Goal: Task Accomplishment & Management: Manage account settings

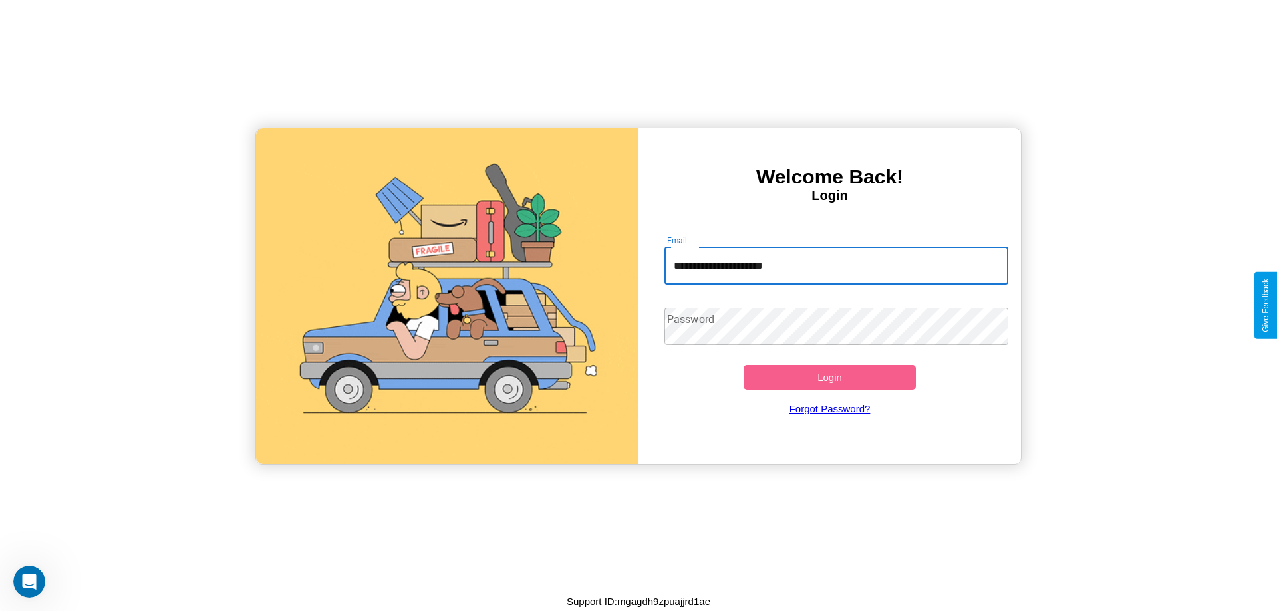
type input "**********"
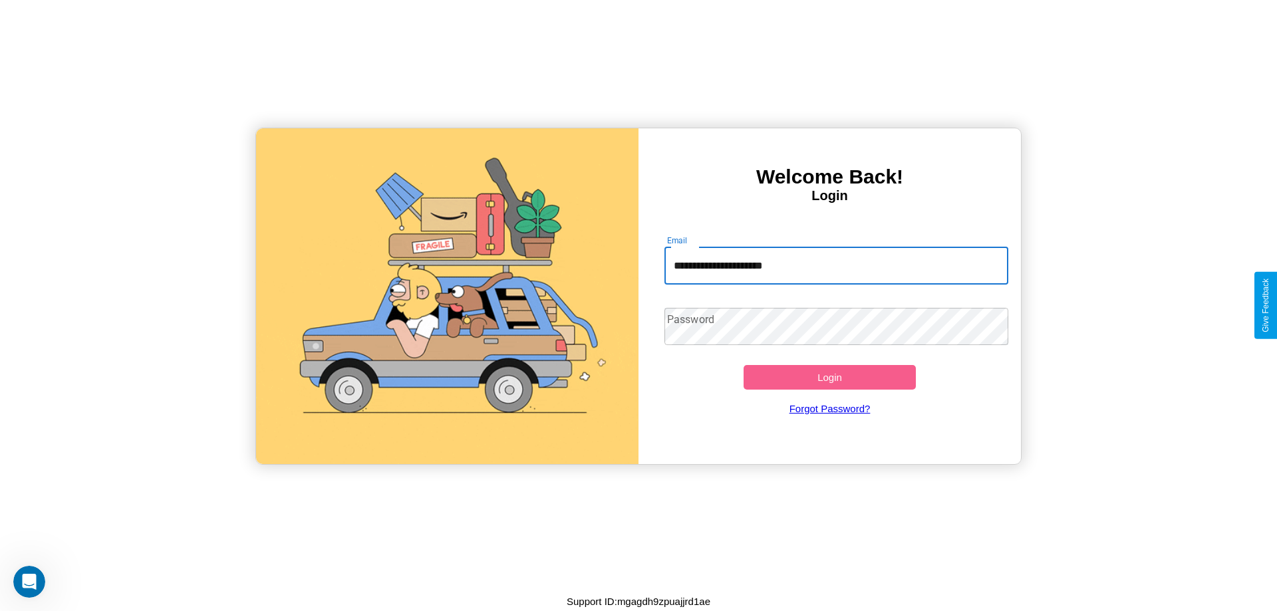
click at [829, 377] on button "Login" at bounding box center [829, 377] width 172 height 25
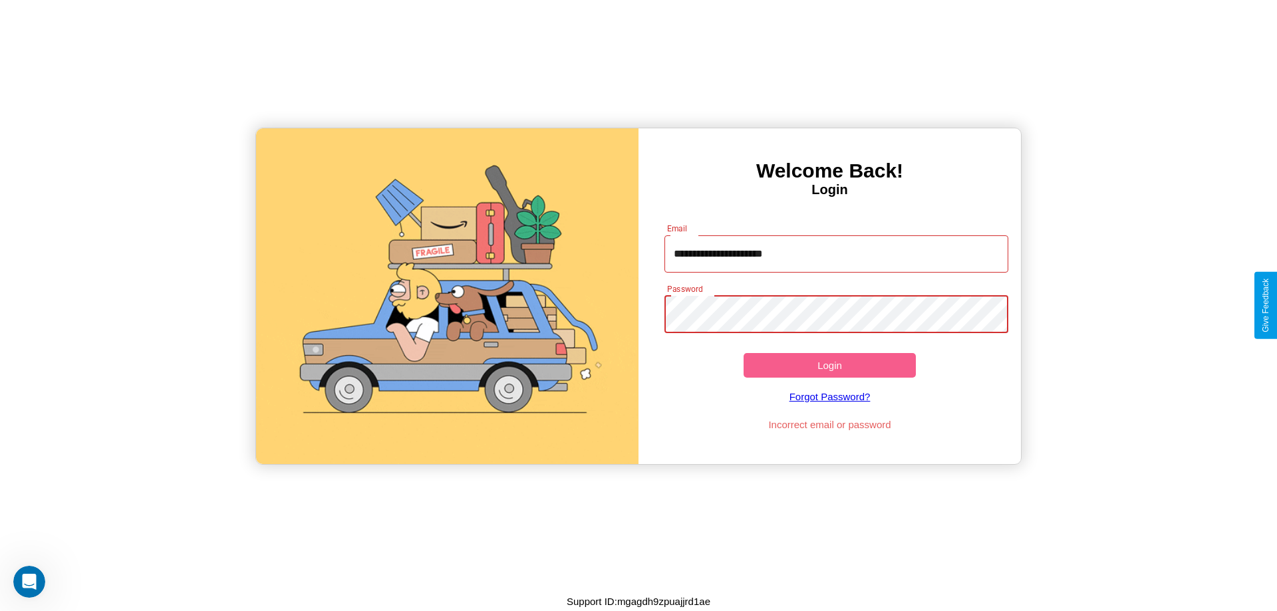
click at [829, 365] on button "Login" at bounding box center [829, 365] width 172 height 25
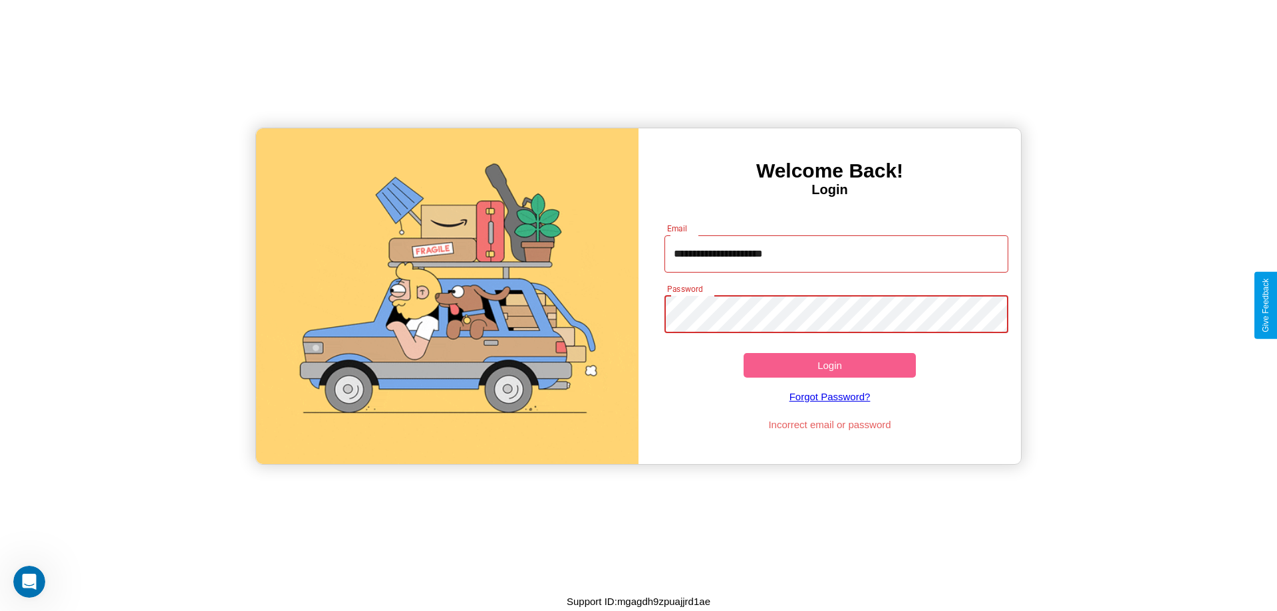
click at [829, 365] on button "Login" at bounding box center [829, 365] width 172 height 25
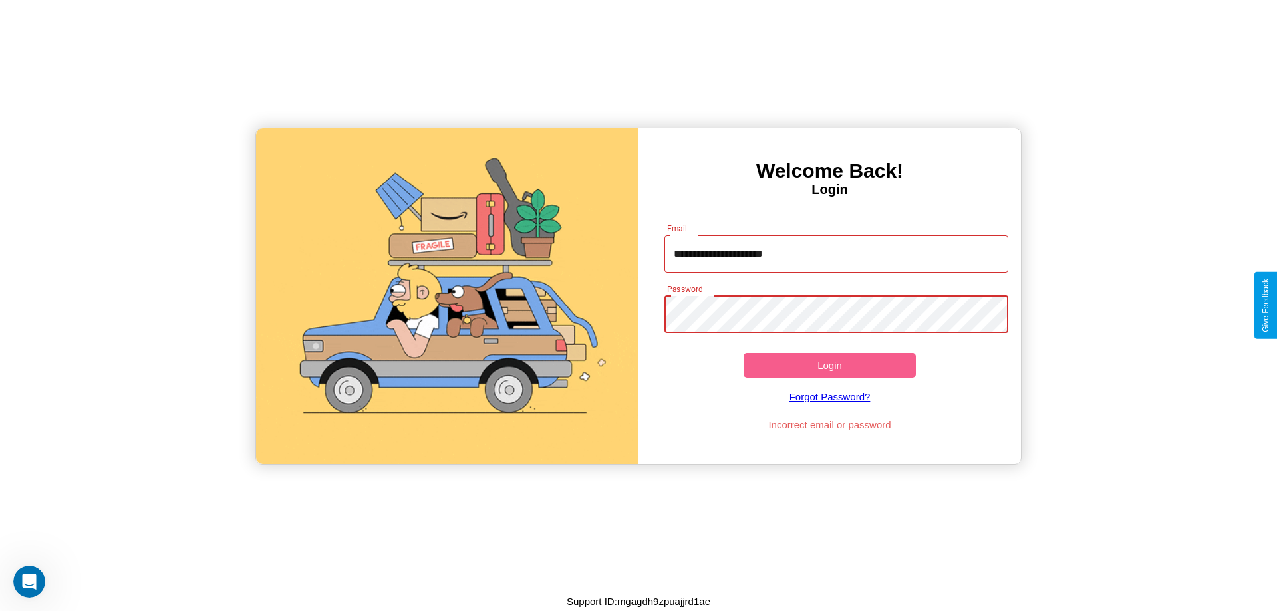
click at [829, 365] on button "Login" at bounding box center [829, 365] width 172 height 25
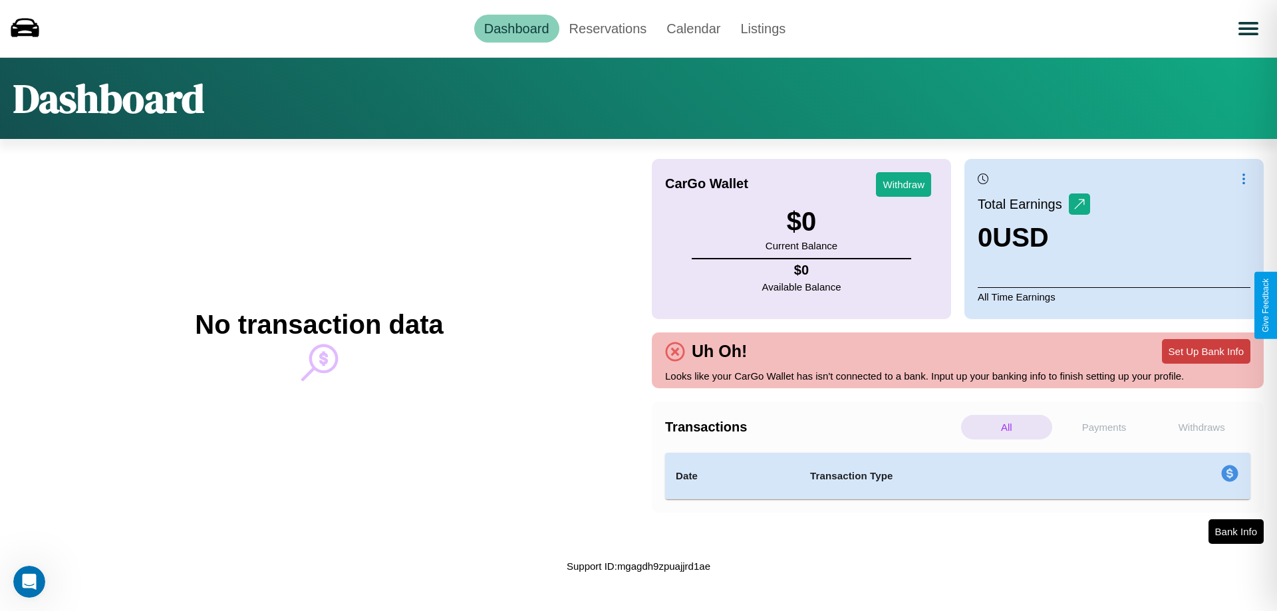
click at [1206, 351] on button "Set Up Bank Info" at bounding box center [1206, 351] width 88 height 25
